Goal: Task Accomplishment & Management: Use online tool/utility

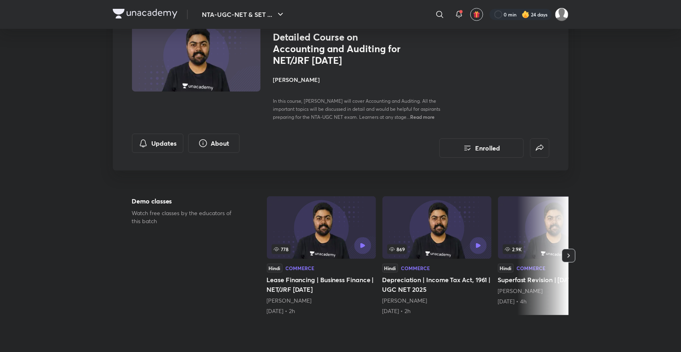
scroll to position [8, 0]
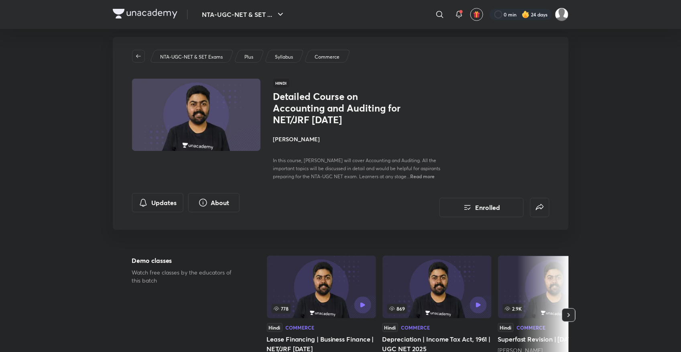
click at [276, 56] on p "Syllabus" at bounding box center [284, 56] width 18 height 7
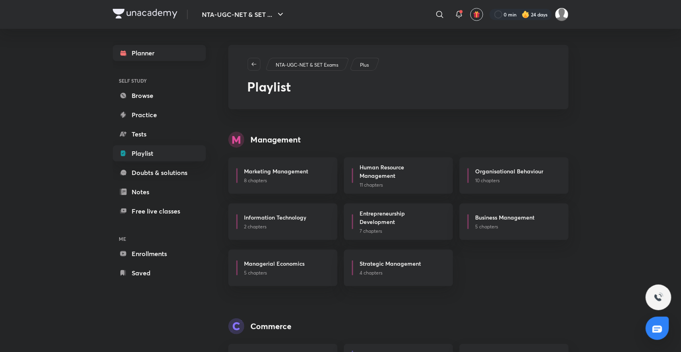
click at [164, 49] on link "Planner" at bounding box center [159, 53] width 93 height 16
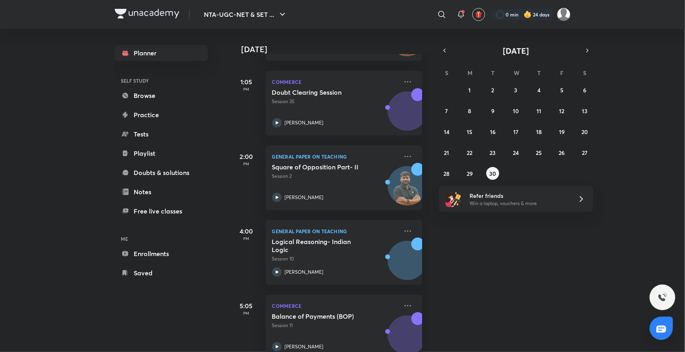
scroll to position [201, 0]
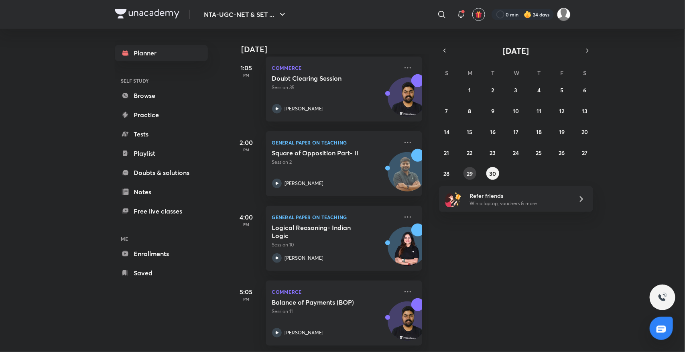
click at [471, 170] on abbr "29" at bounding box center [470, 174] width 6 height 8
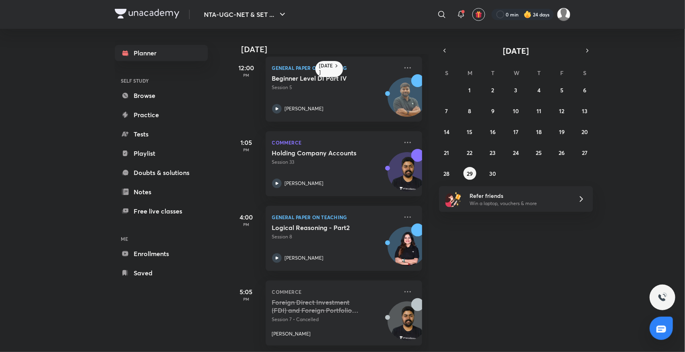
scroll to position [90, 0]
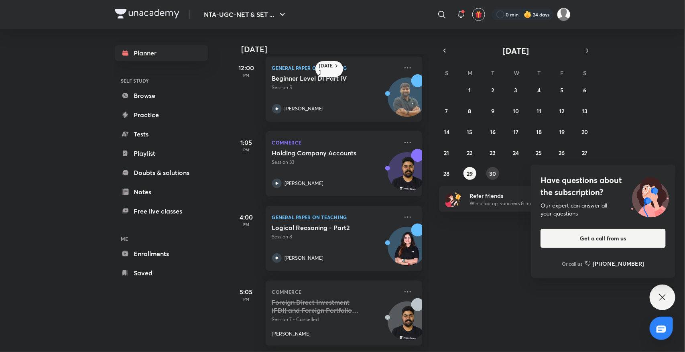
click at [494, 168] on button "30" at bounding box center [493, 173] width 13 height 13
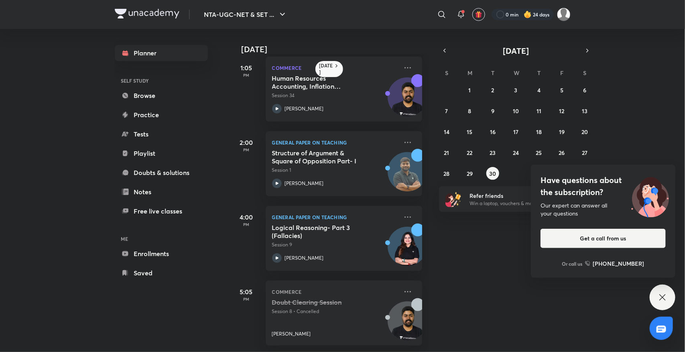
scroll to position [164, 0]
click at [666, 298] on icon at bounding box center [663, 298] width 10 height 10
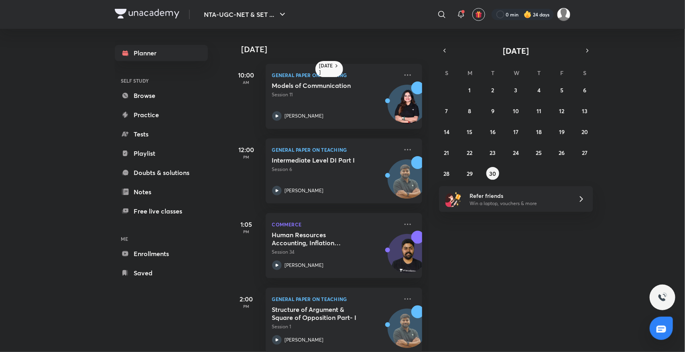
scroll to position [0, 0]
click at [474, 172] on button "29" at bounding box center [470, 173] width 13 height 13
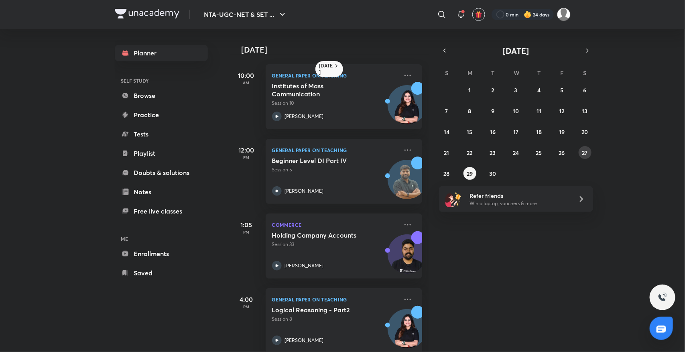
click at [582, 155] on abbr "27" at bounding box center [585, 153] width 6 height 8
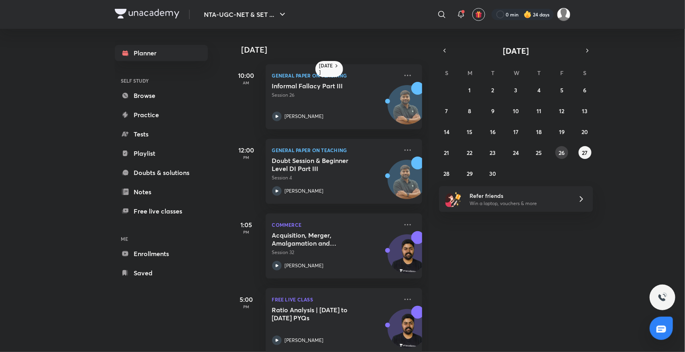
click at [563, 150] on abbr "26" at bounding box center [562, 153] width 6 height 8
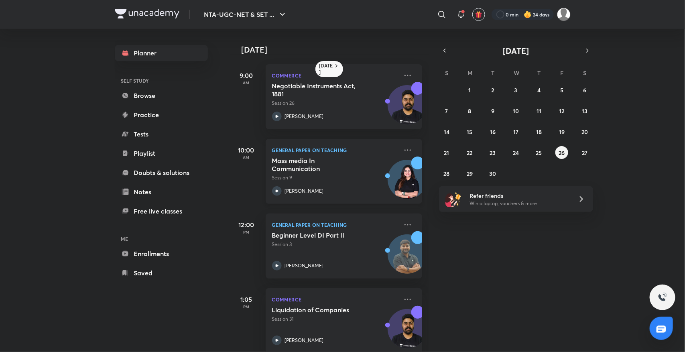
click at [283, 185] on div "Mass media In Communication Session 9 [PERSON_NAME]" at bounding box center [335, 176] width 126 height 39
